Goal: Find specific page/section: Find specific page/section

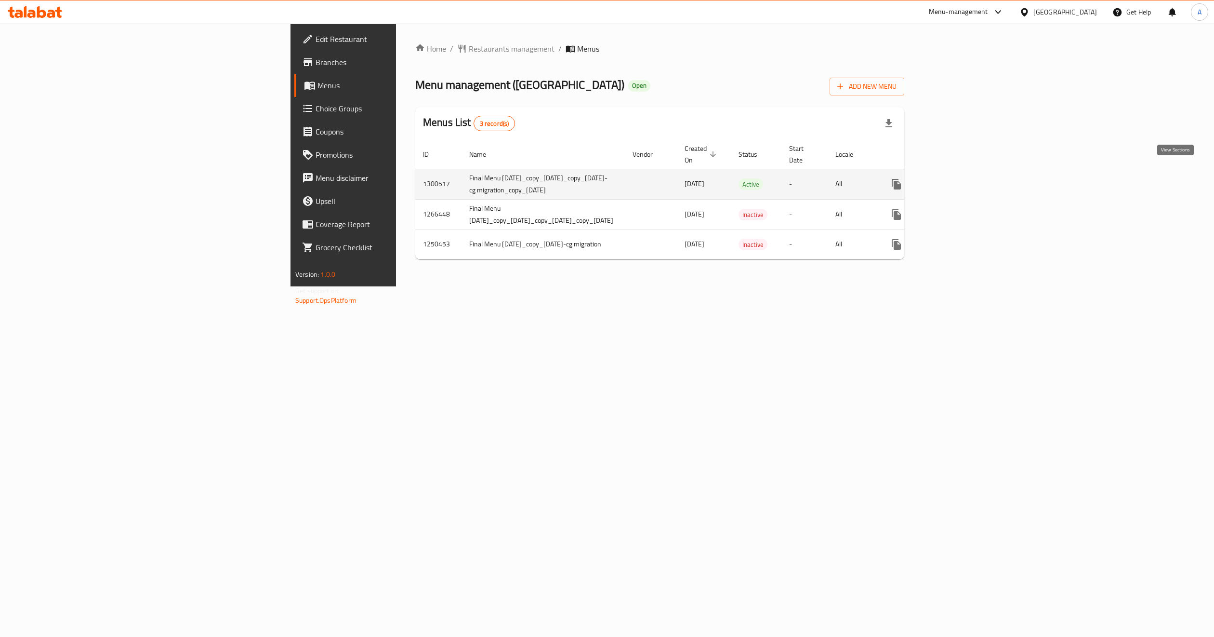
click at [978, 174] on link "enhanced table" at bounding box center [966, 184] width 23 height 23
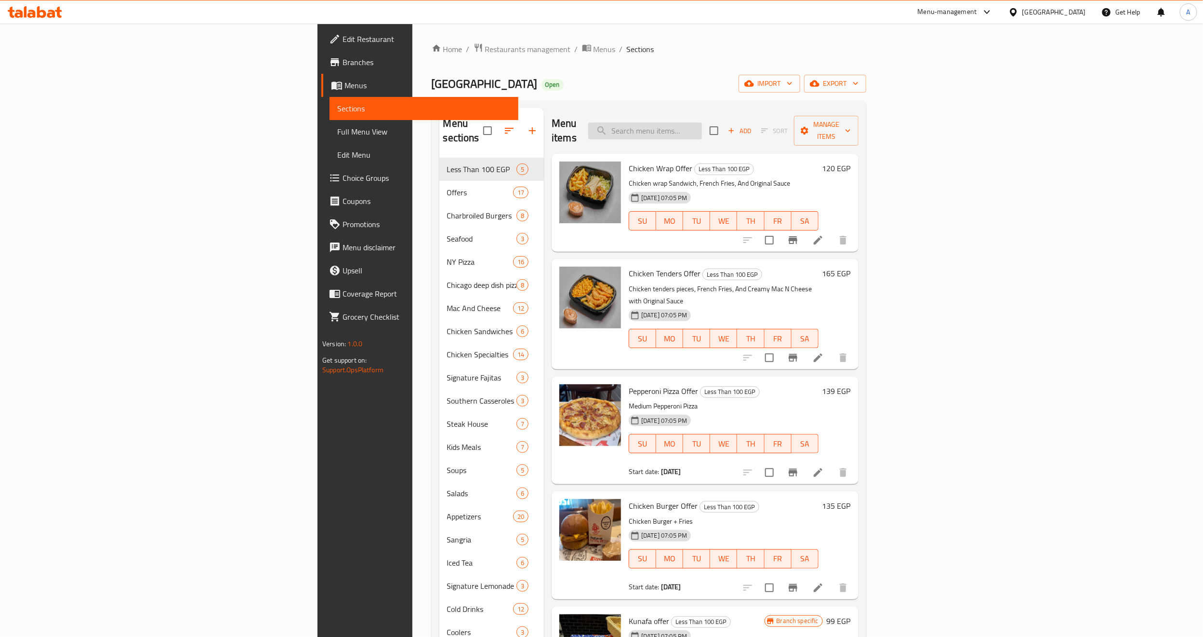
click at [702, 126] on input "search" at bounding box center [645, 130] width 114 height 17
paste input "Margarita"
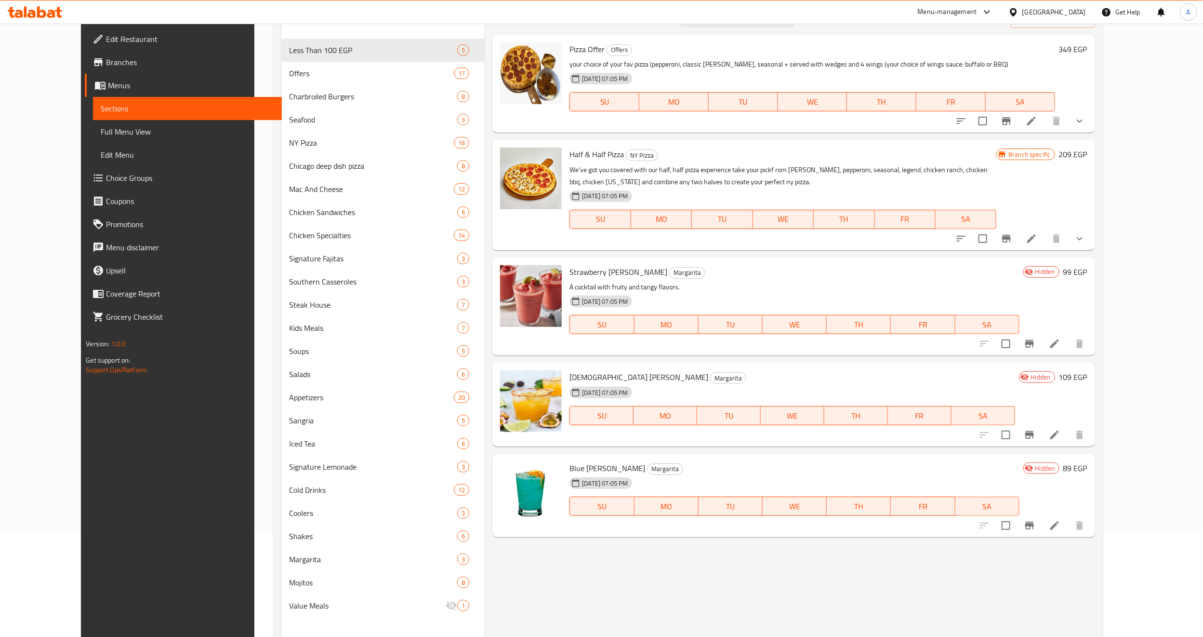
scroll to position [135, 0]
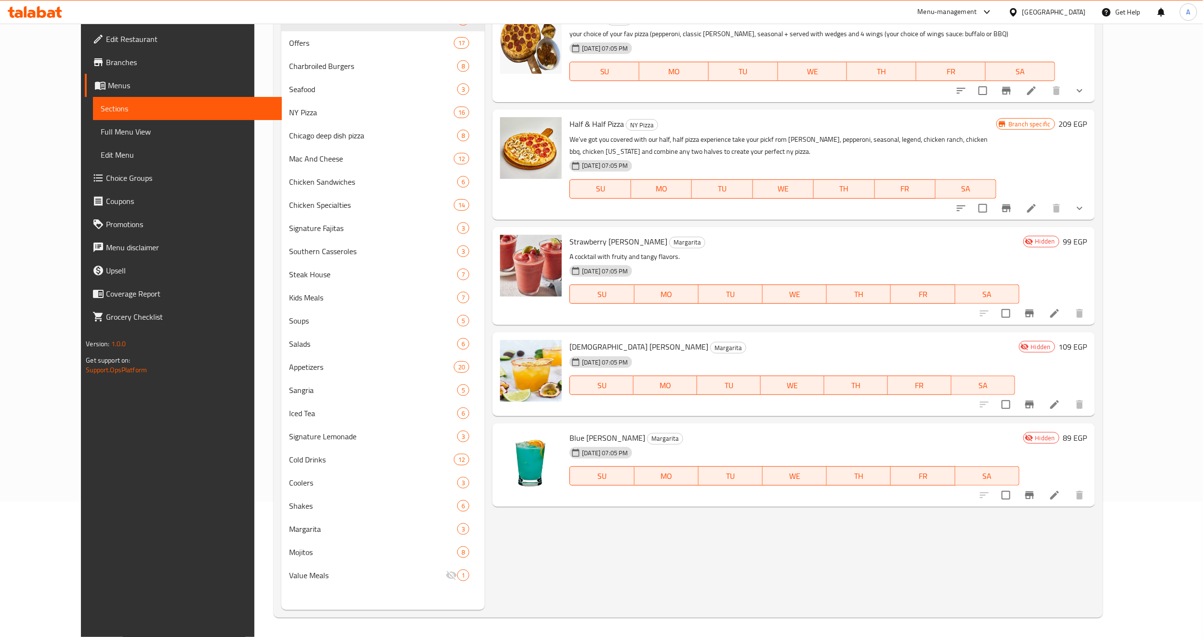
type input "Margarita"
click at [1023, 10] on div at bounding box center [1016, 12] width 14 height 11
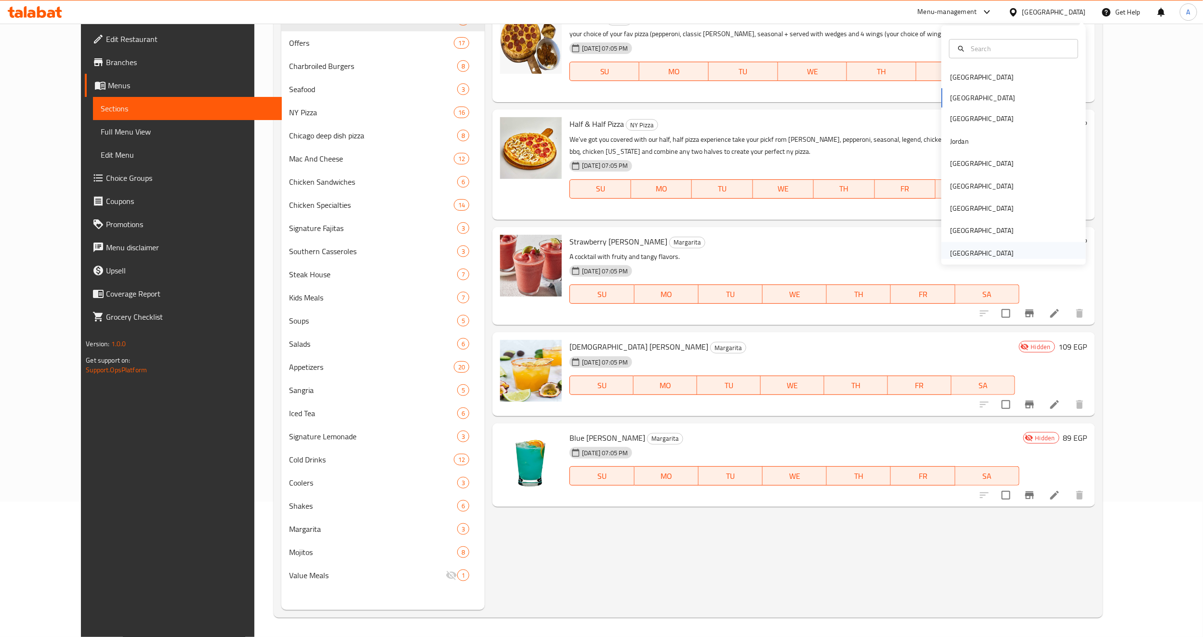
click at [978, 249] on div "[GEOGRAPHIC_DATA]" at bounding box center [982, 253] width 64 height 11
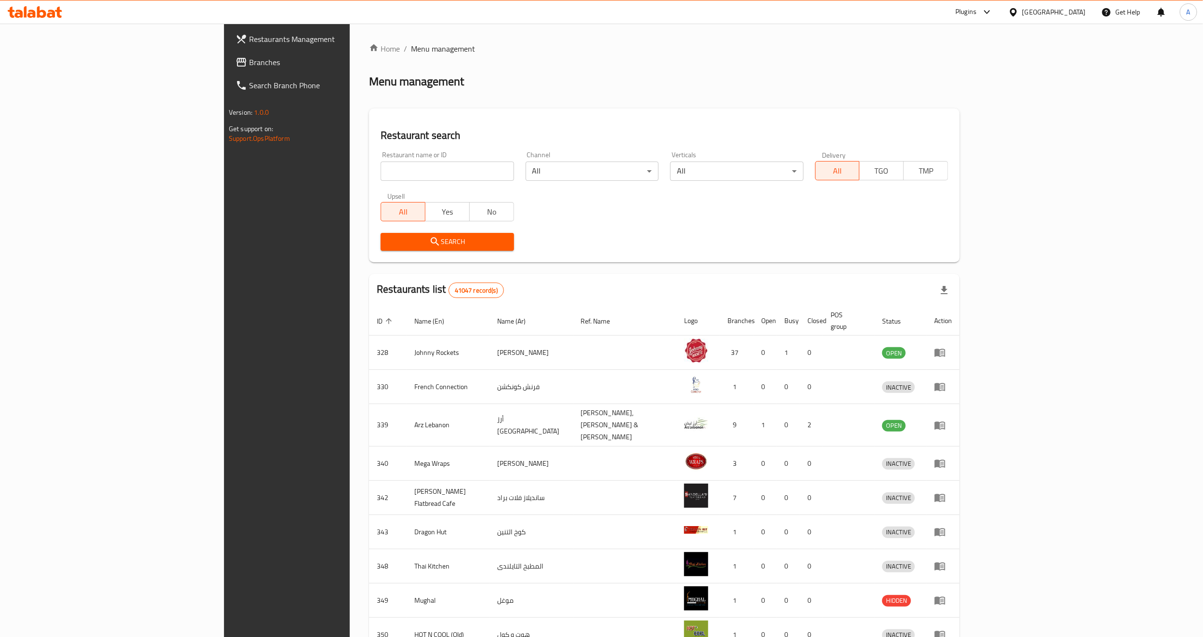
click at [381, 160] on div "Restaurant name or ID Restaurant name or ID" at bounding box center [447, 165] width 133 height 29
click at [381, 163] on input "search" at bounding box center [447, 170] width 133 height 19
paste input "684202"
type input "684202"
click at [388, 240] on span "Search" at bounding box center [447, 242] width 118 height 12
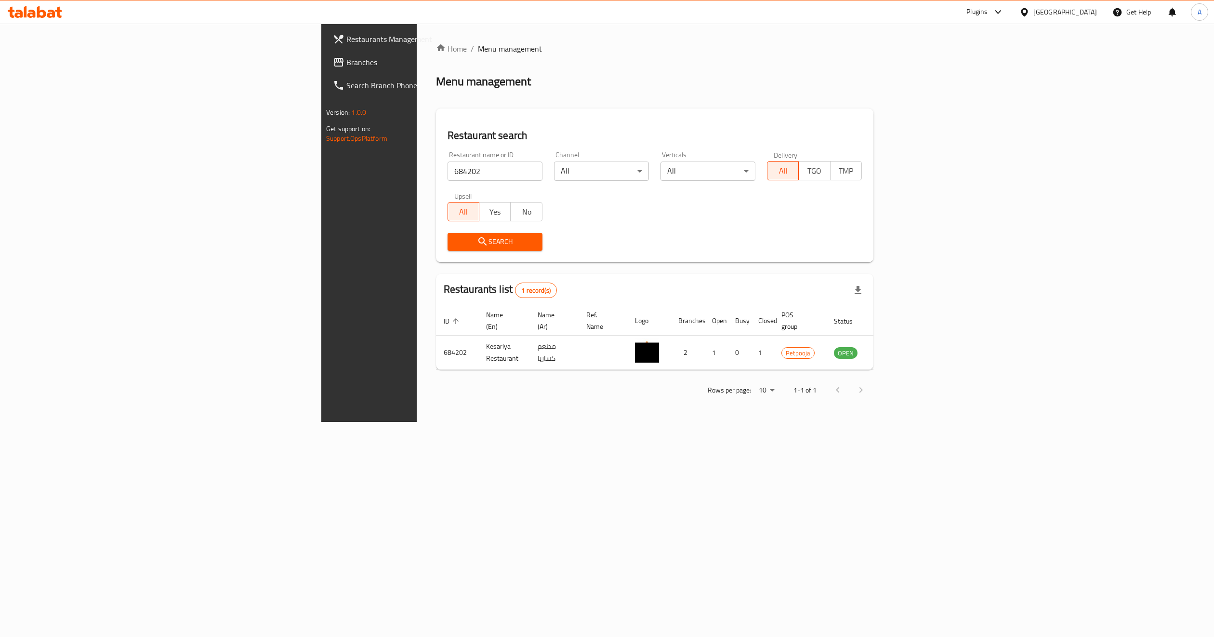
click at [587, 422] on div "Home / Menu management Menu management Restaurant search Restaurant name or ID …" at bounding box center [655, 223] width 476 height 398
click at [325, 68] on link "Branches" at bounding box center [424, 62] width 199 height 23
